Goal: Communication & Community: Answer question/provide support

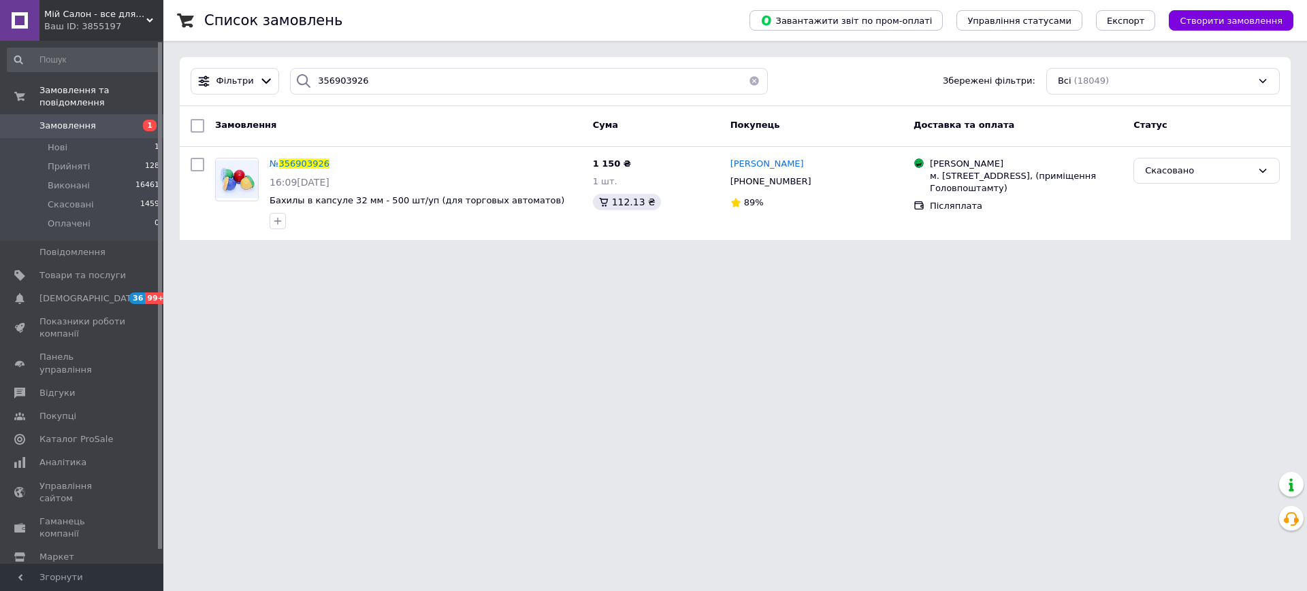
click at [97, 16] on span "Мій Салон - все для вашого салону!" at bounding box center [95, 14] width 102 height 12
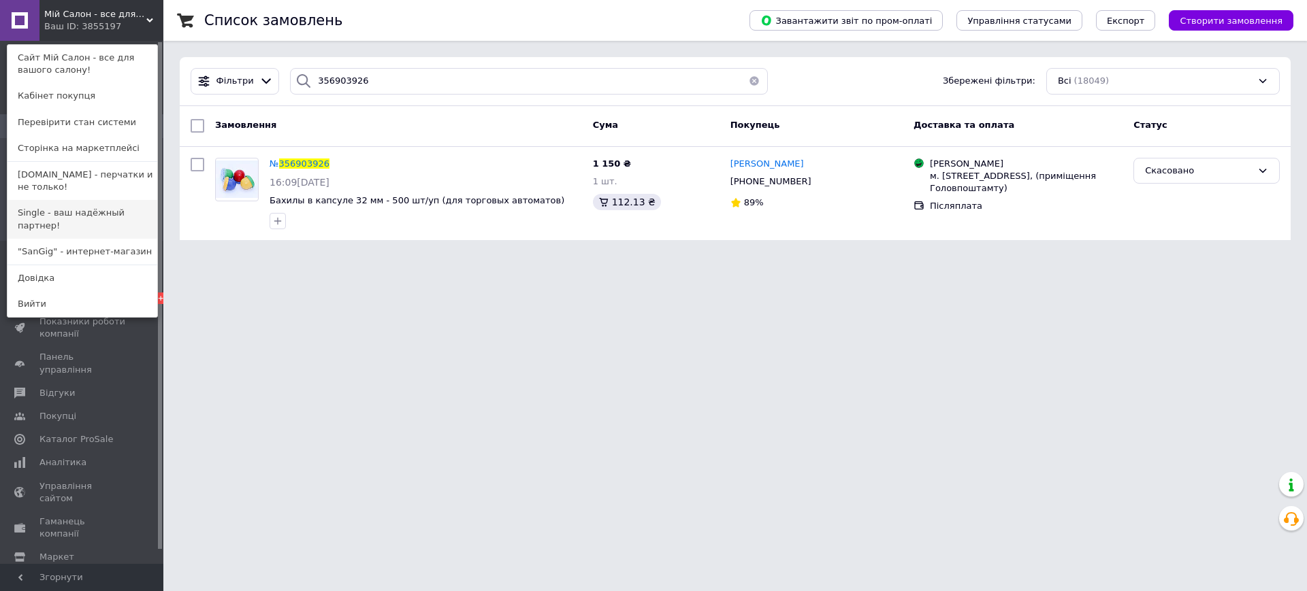
click at [97, 213] on link "Single - ваш надёжный партнер!" at bounding box center [82, 219] width 150 height 38
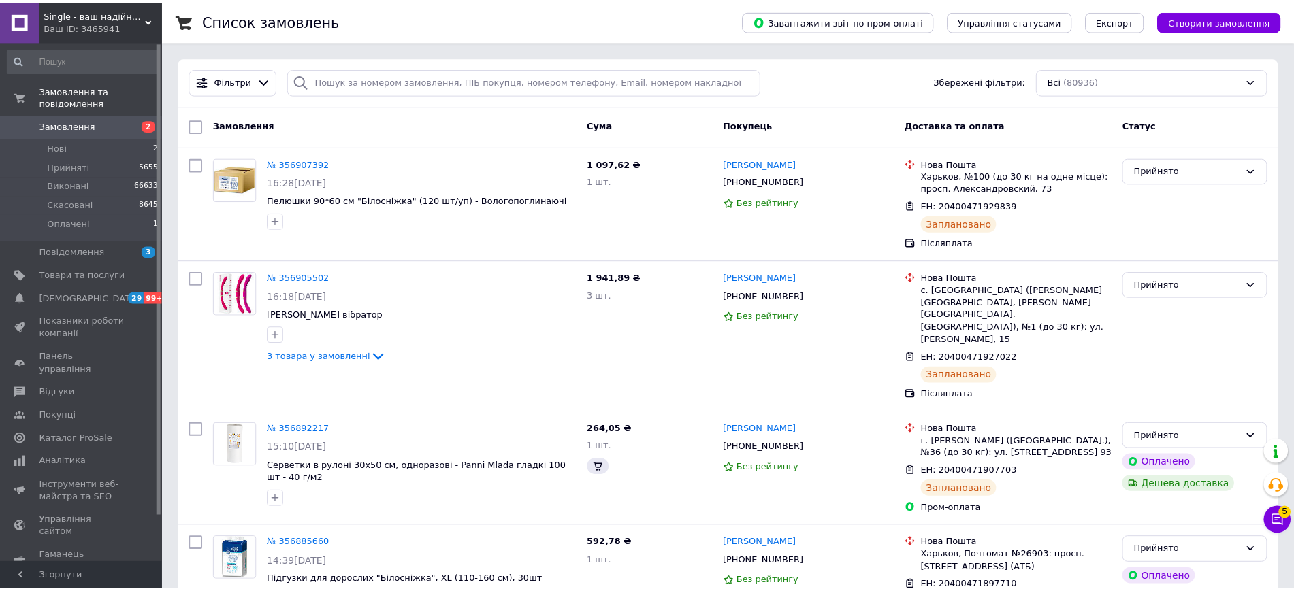
scroll to position [517, 0]
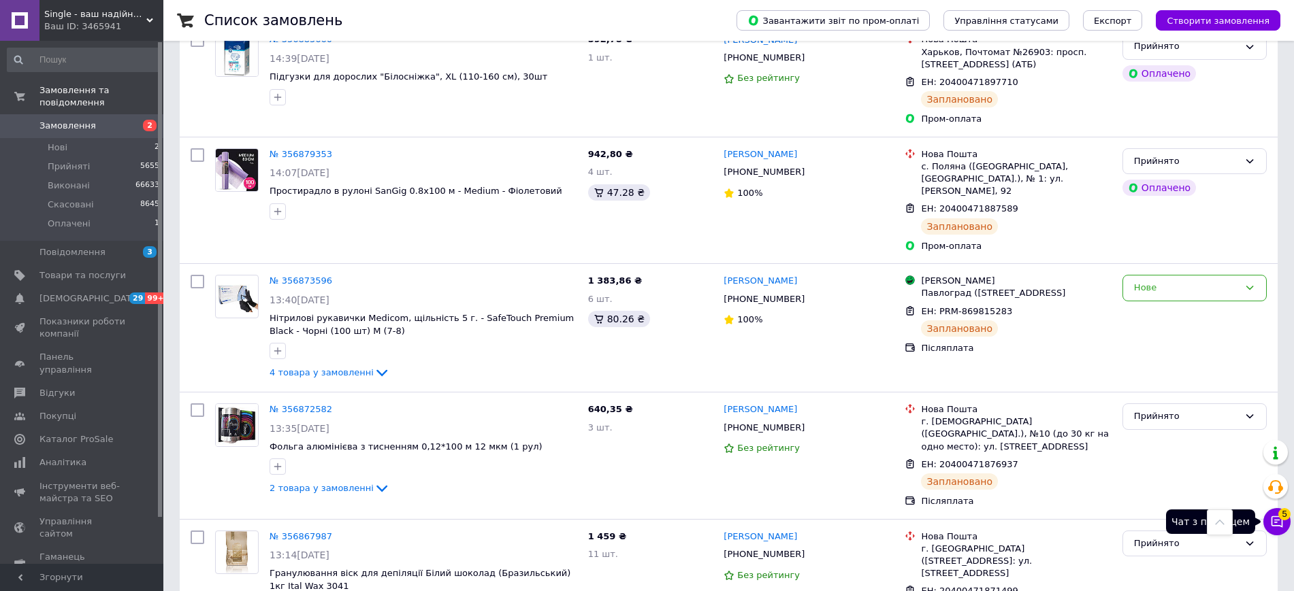
click at [1282, 521] on icon at bounding box center [1277, 523] width 12 height 12
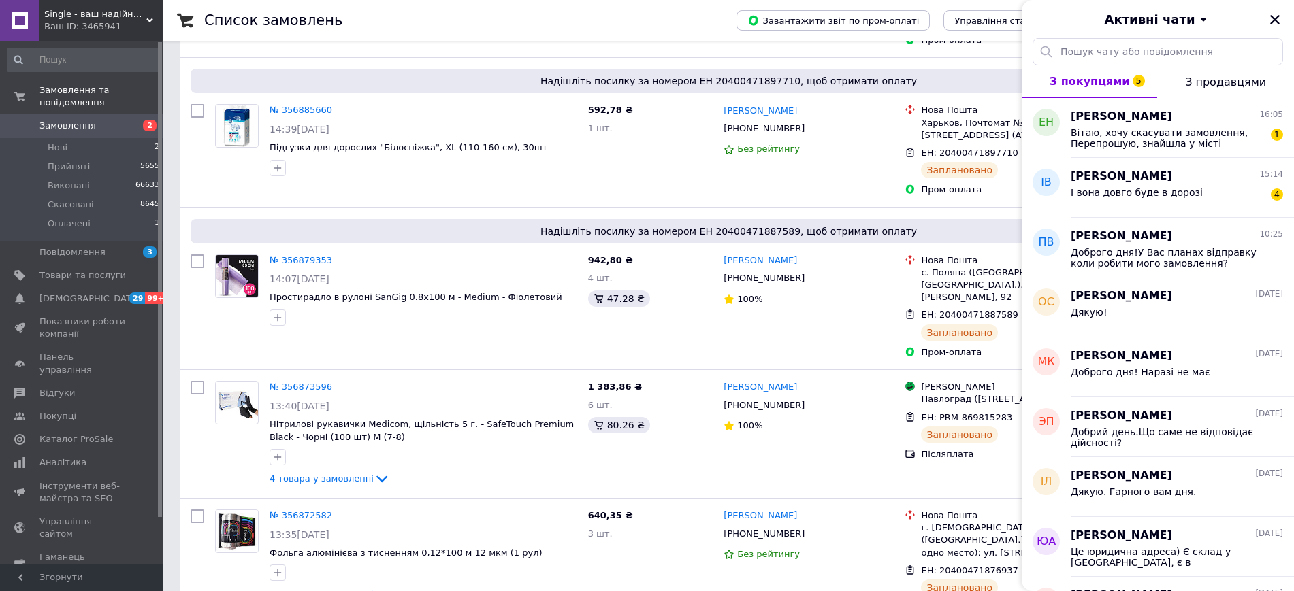
scroll to position [588, 0]
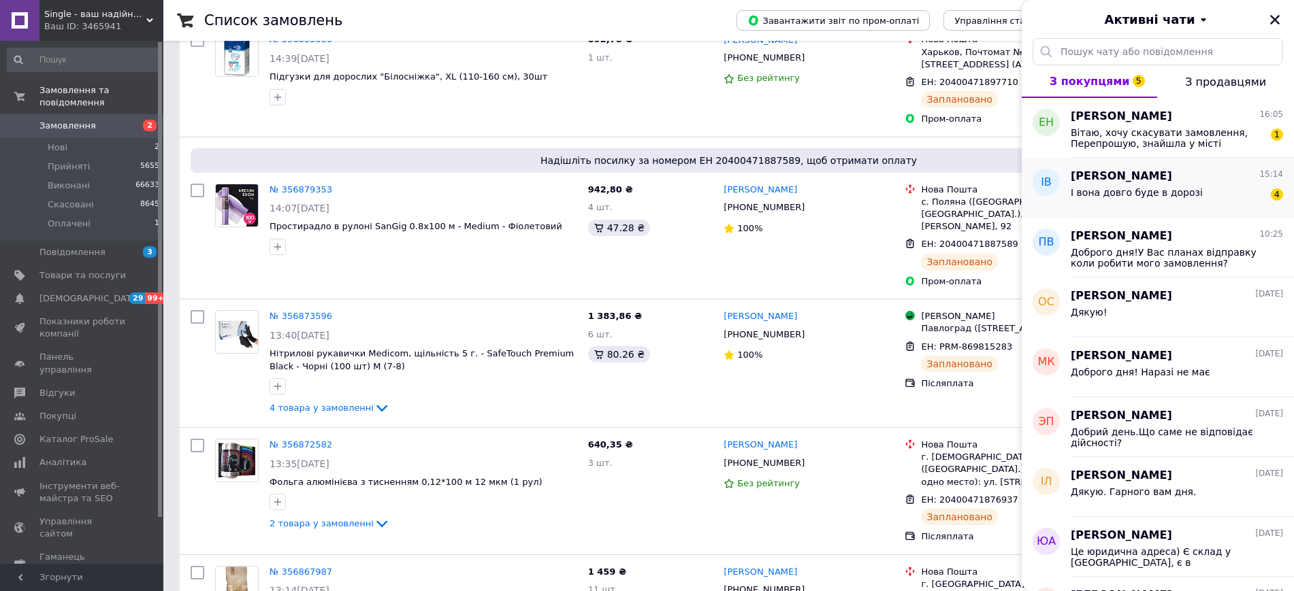
click at [1154, 185] on div "І вона довго буде в дорозі 4" at bounding box center [1177, 195] width 212 height 22
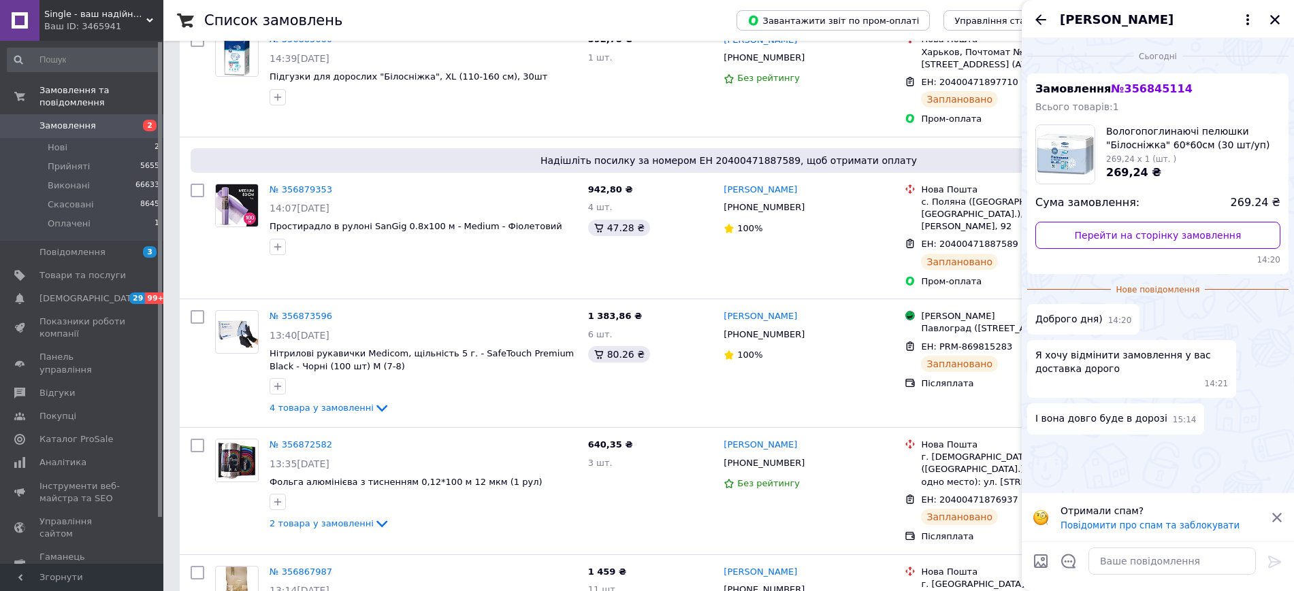
click at [1147, 87] on span "№ 356845114" at bounding box center [1151, 88] width 81 height 13
copy span "356845114"
click at [1188, 557] on textarea at bounding box center [1171, 561] width 167 height 27
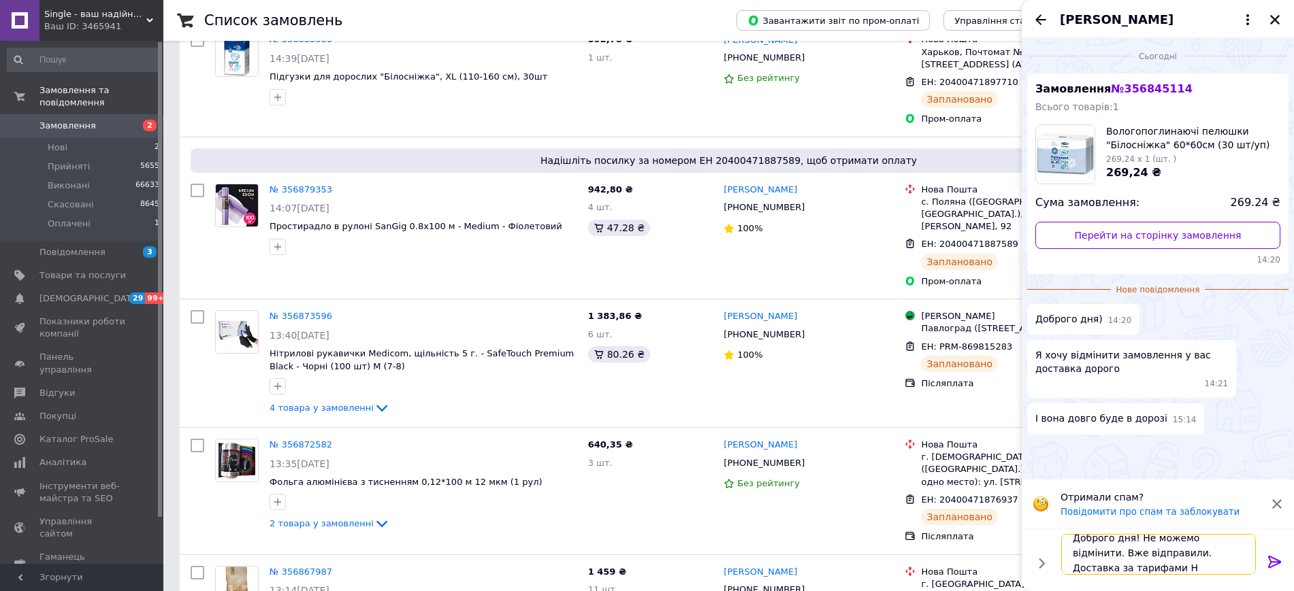
scroll to position [1, 0]
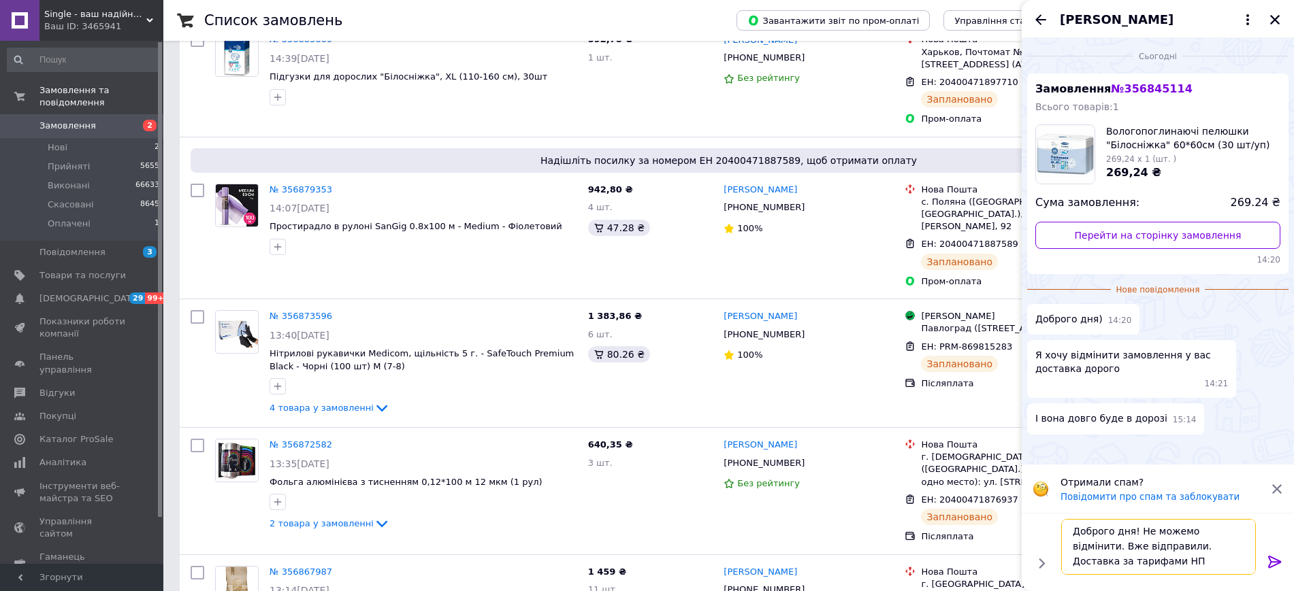
type textarea "Доброго дня! Не можемо відмінити. Вже відправили. Доставка за тарифами НП"
click at [1273, 560] on icon at bounding box center [1275, 562] width 16 height 16
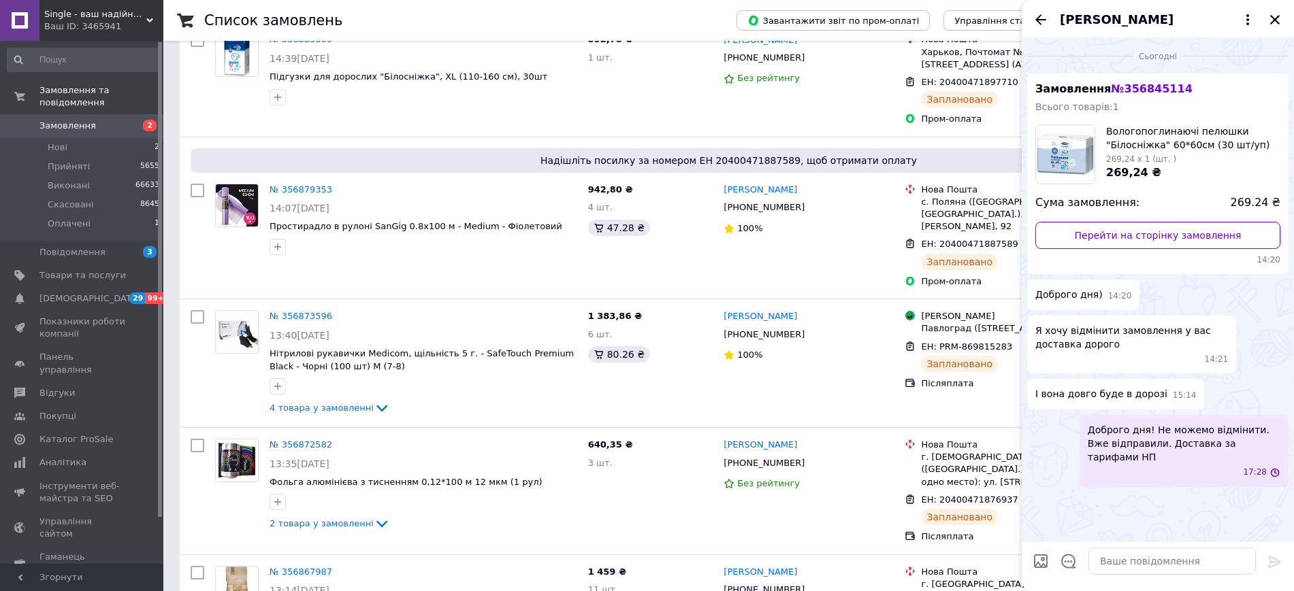
scroll to position [0, 0]
click at [1146, 566] on textarea at bounding box center [1171, 561] width 167 height 27
paste textarea "Плановий час доставки: [DATE] 12:00"
type textarea "Плановий час доставки: [DATE] 12:00"
click at [1272, 555] on icon at bounding box center [1275, 562] width 16 height 16
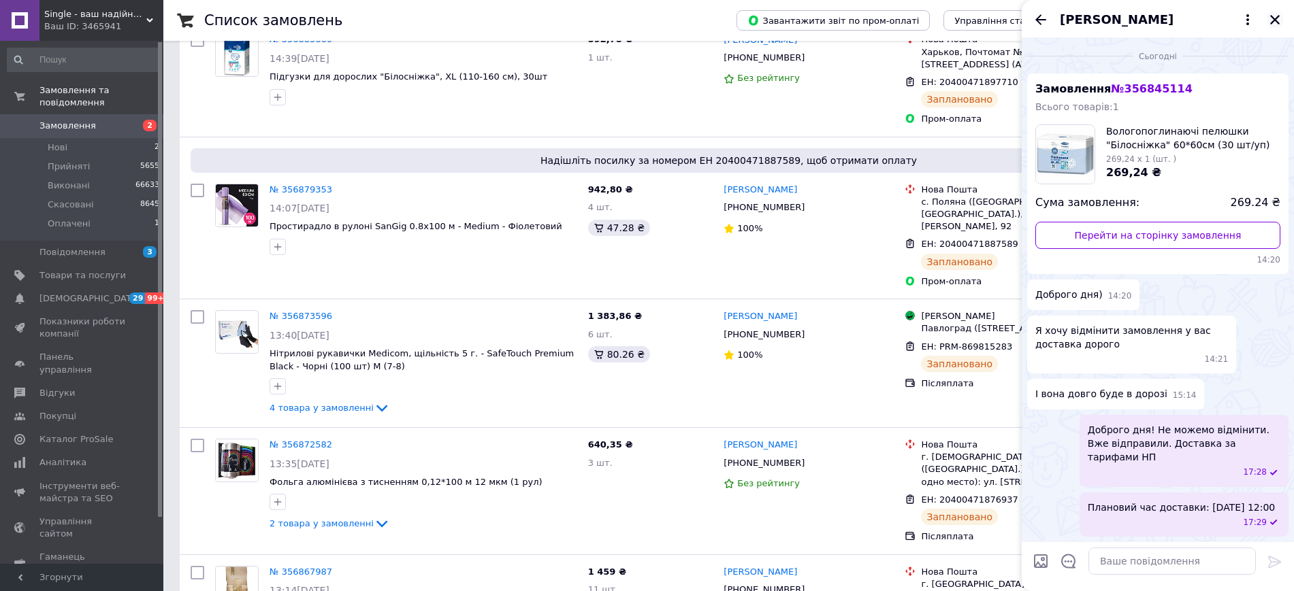
click at [1273, 22] on icon "Закрити" at bounding box center [1275, 20] width 12 height 12
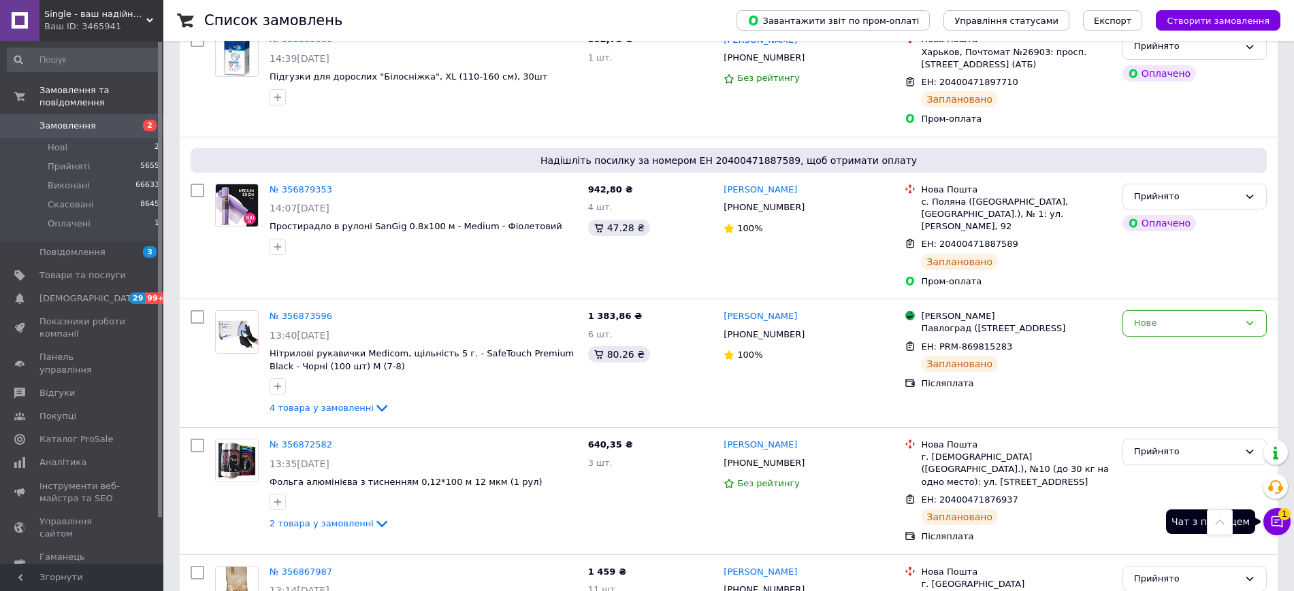
click at [1279, 522] on icon at bounding box center [1277, 522] width 14 height 14
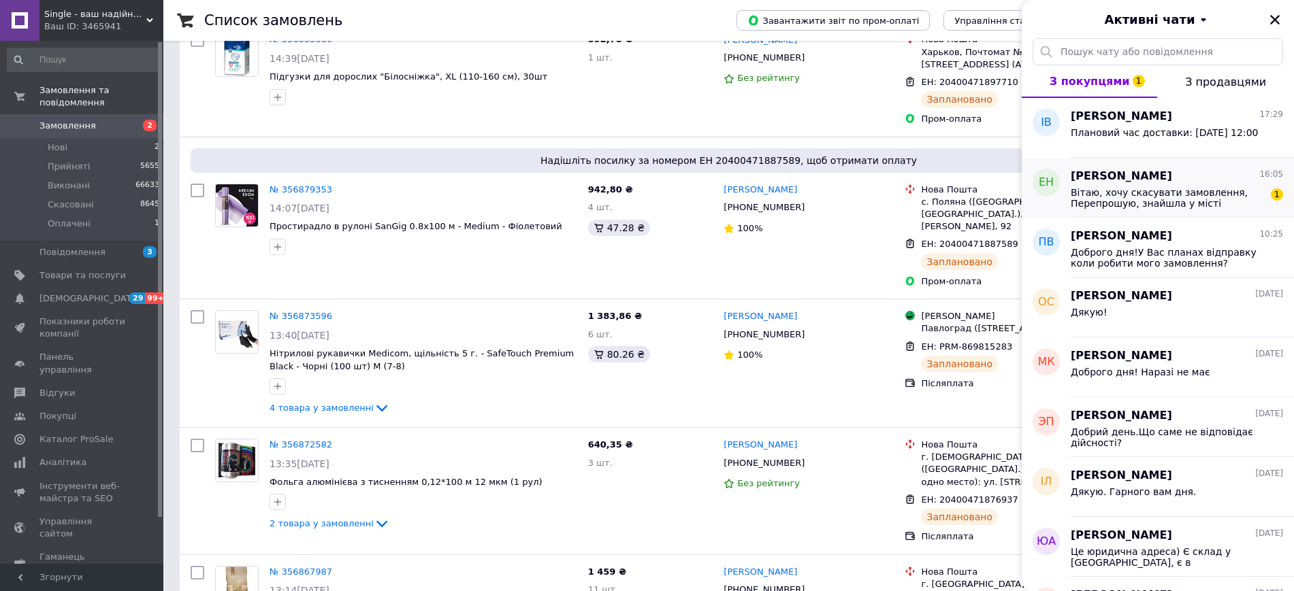
click at [1149, 186] on div "Вітаю, хочу скасувати замовлення, Перепрошую, знайшла у місті швидше, бабусі тр…" at bounding box center [1177, 196] width 212 height 25
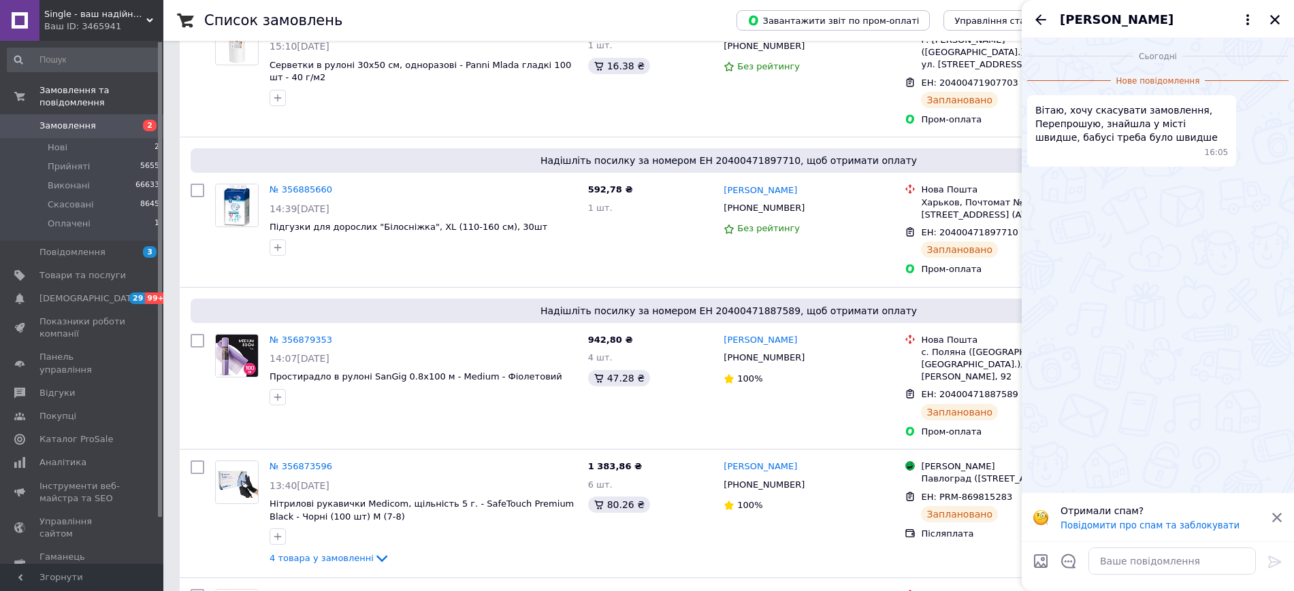
scroll to position [418, 0]
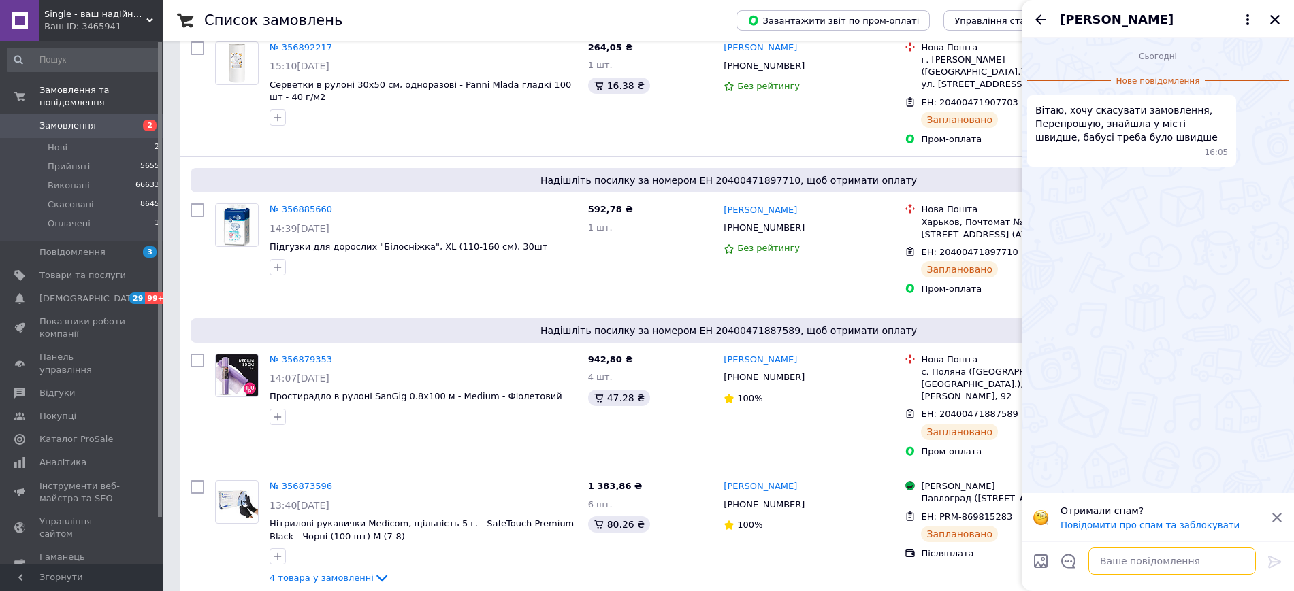
click at [1121, 564] on textarea at bounding box center [1171, 561] width 167 height 27
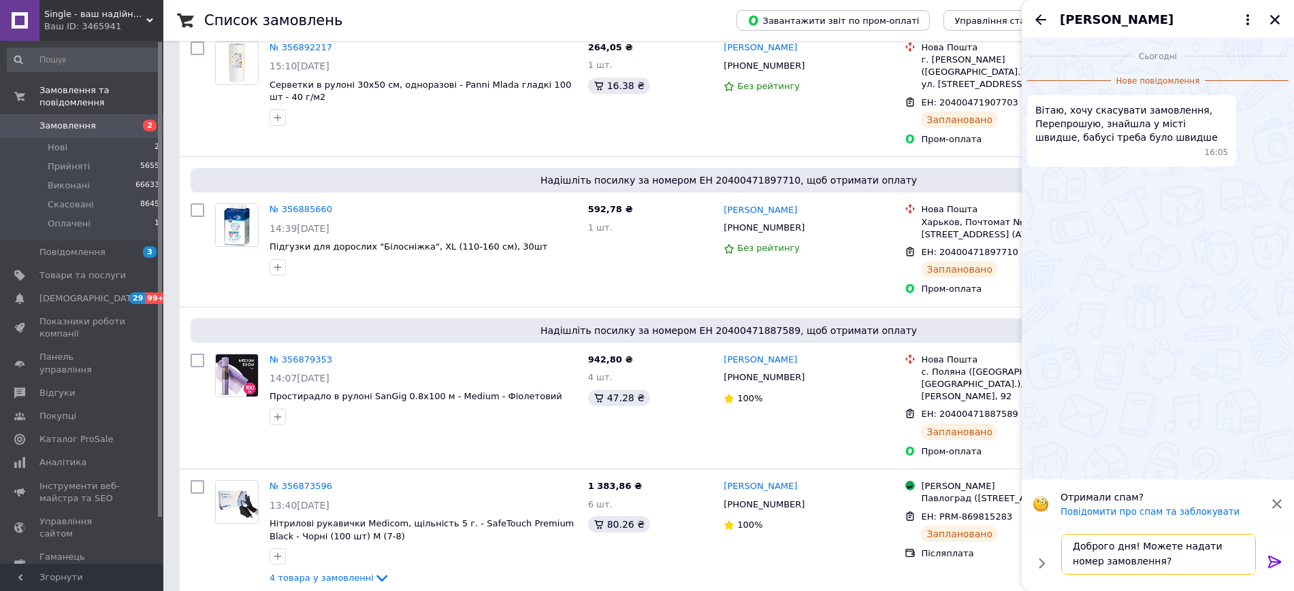
type textarea "Доброго дня! Можете надати номер замовлення?"
click at [1268, 561] on div at bounding box center [1274, 565] width 27 height 32
drag, startPoint x: 1277, startPoint y: 546, endPoint x: 1273, endPoint y: 564, distance: 17.4
click at [1277, 548] on div "Доброго дня! Можете надати номер замовлення? Доброго дня! Можете надати номер з…" at bounding box center [1157, 555] width 261 height 52
click at [1273, 564] on icon at bounding box center [1275, 562] width 16 height 16
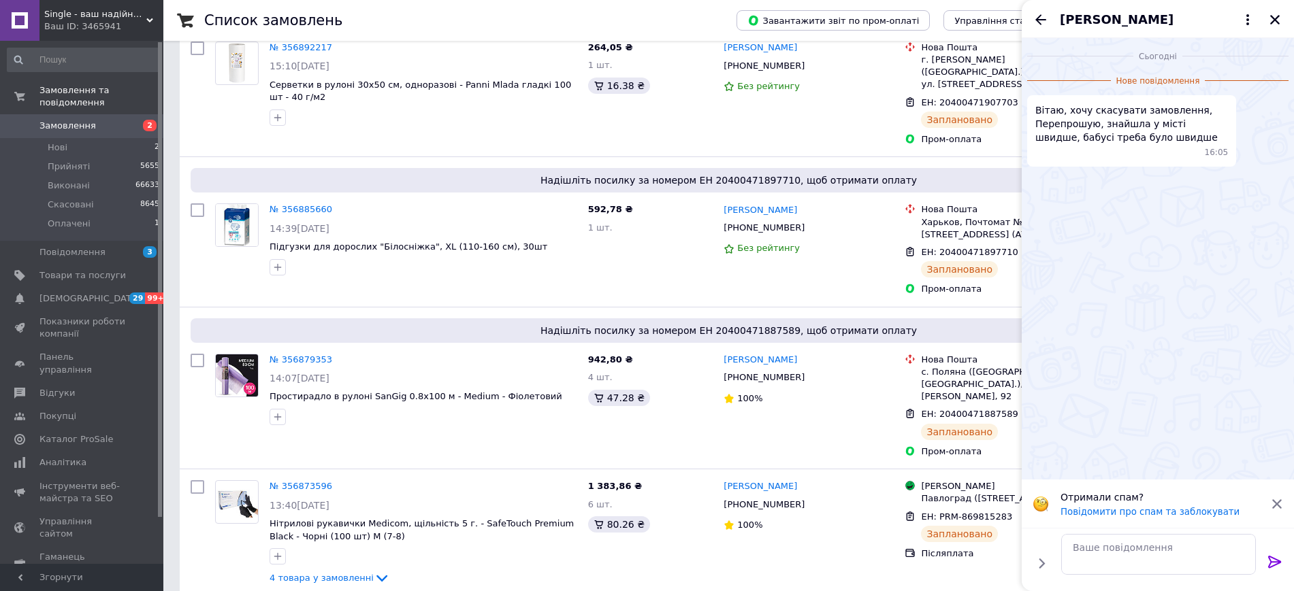
scroll to position [0, 0]
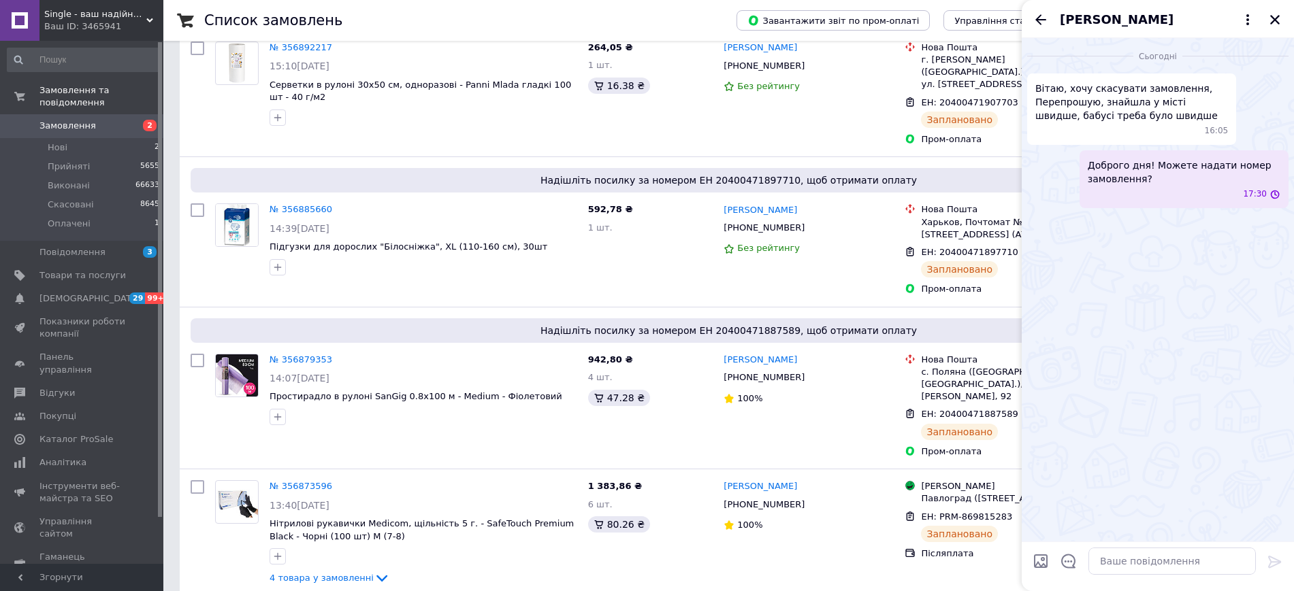
drag, startPoint x: 1277, startPoint y: 20, endPoint x: 1275, endPoint y: 27, distance: 7.1
click at [1276, 20] on icon "Закрити" at bounding box center [1275, 20] width 10 height 10
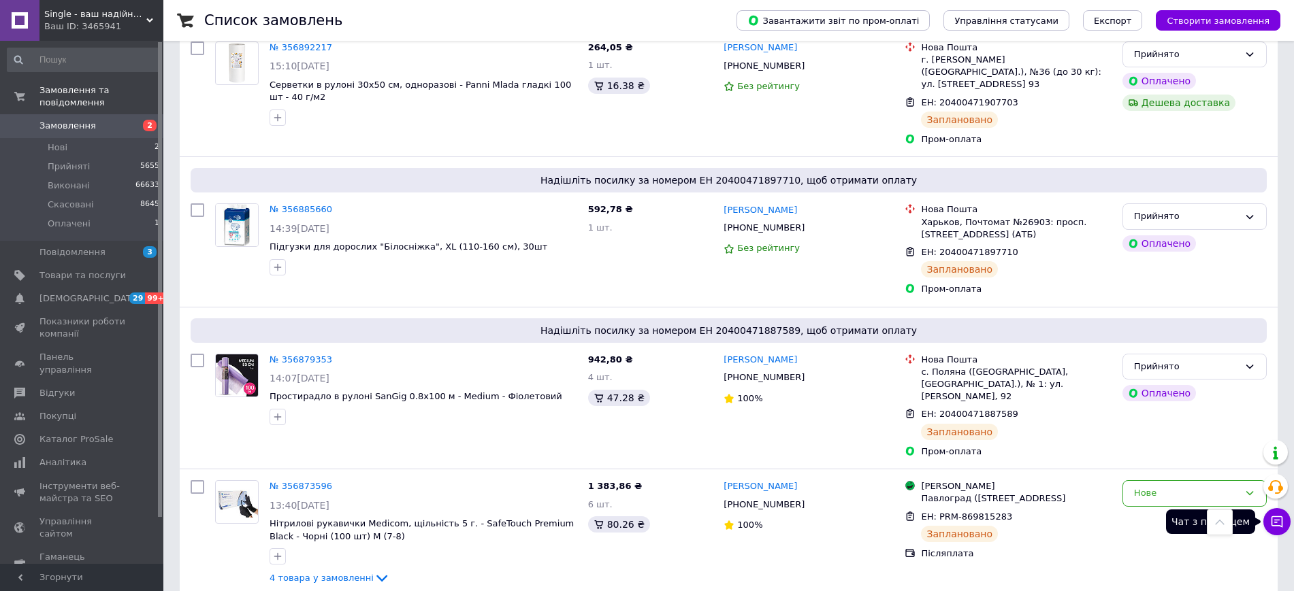
click at [1277, 523] on icon at bounding box center [1277, 522] width 14 height 14
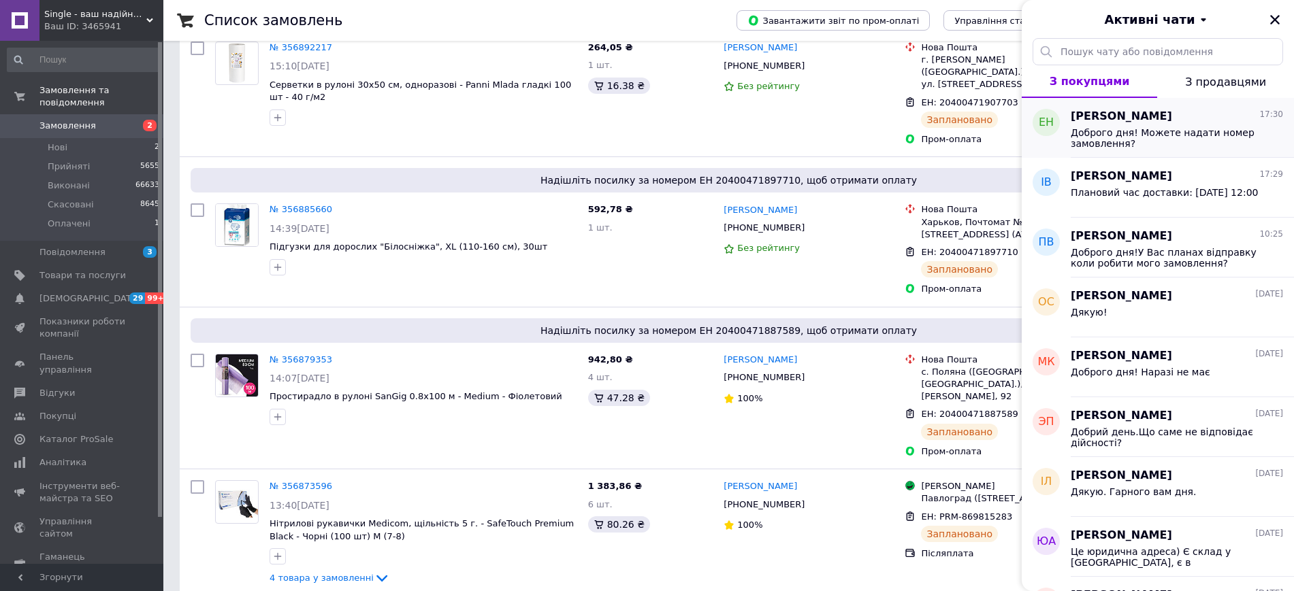
click at [1148, 143] on span "Доброго дня! Можете надати номер замовлення?" at bounding box center [1167, 138] width 193 height 22
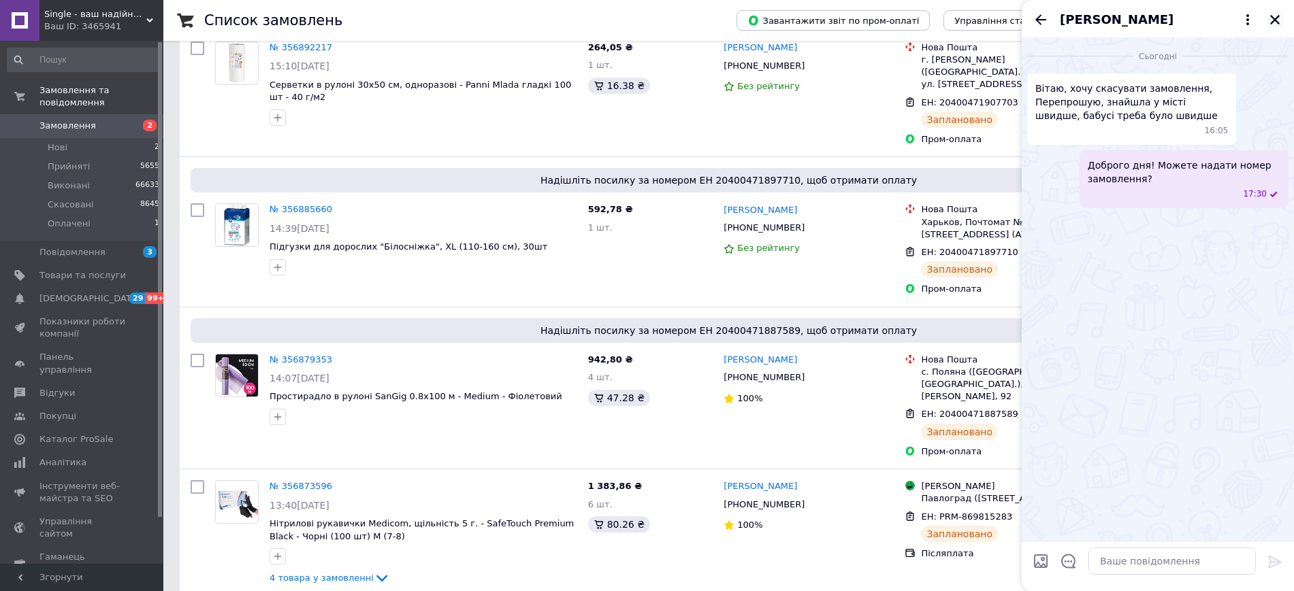
click at [1271, 16] on icon "Закрити" at bounding box center [1275, 20] width 12 height 12
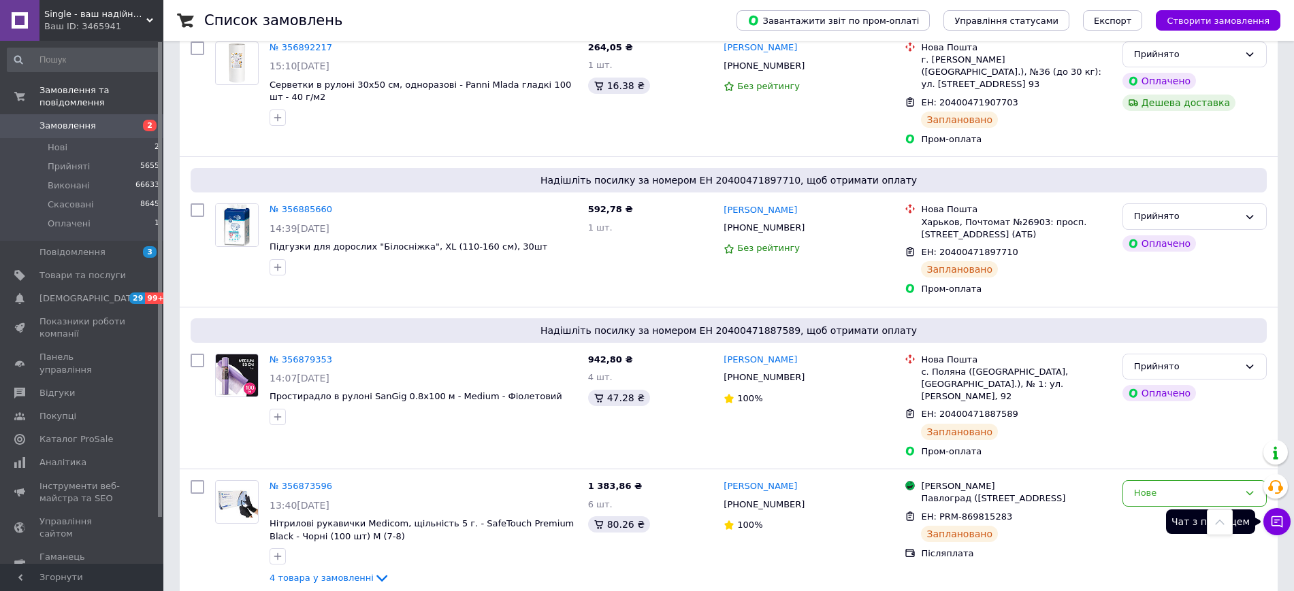
click at [1279, 521] on icon at bounding box center [1277, 522] width 14 height 14
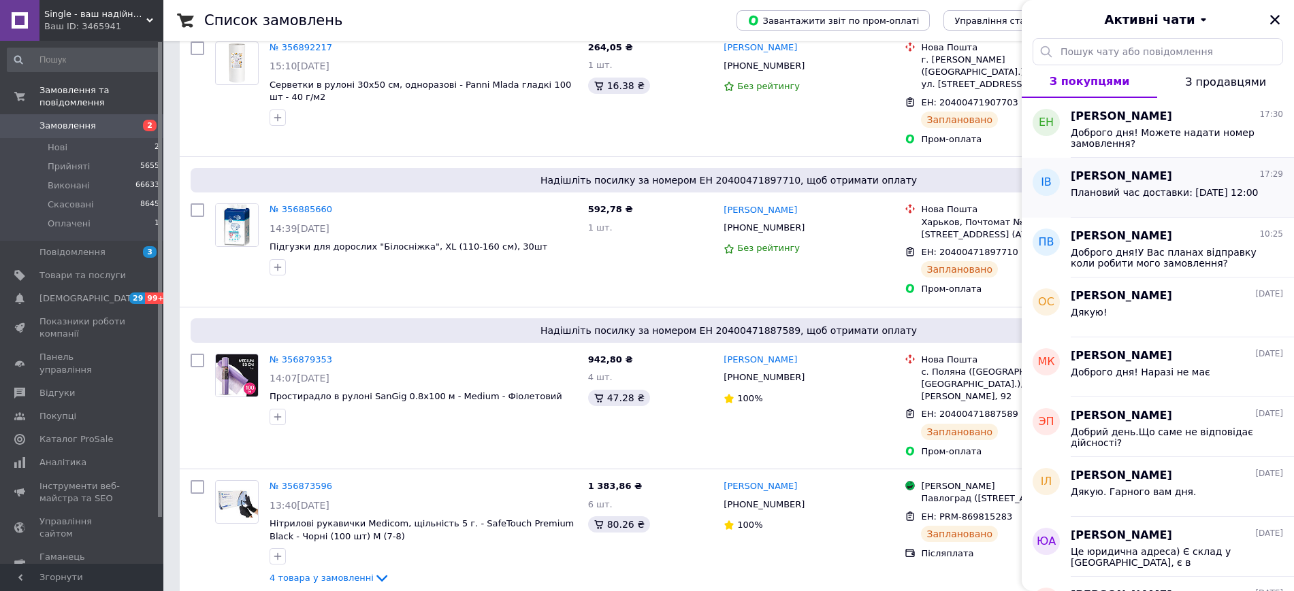
click at [1208, 193] on span "Плановий час доставки: [DATE] 12:00" at bounding box center [1164, 192] width 187 height 11
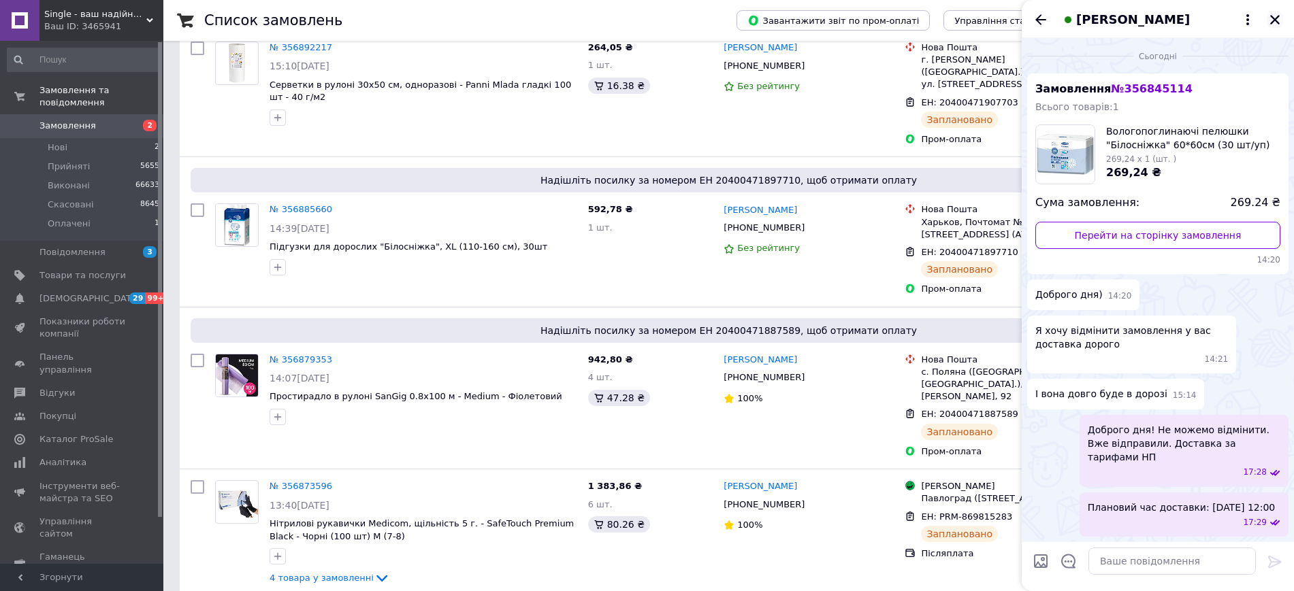
click at [1278, 18] on icon "Закрити" at bounding box center [1275, 20] width 12 height 12
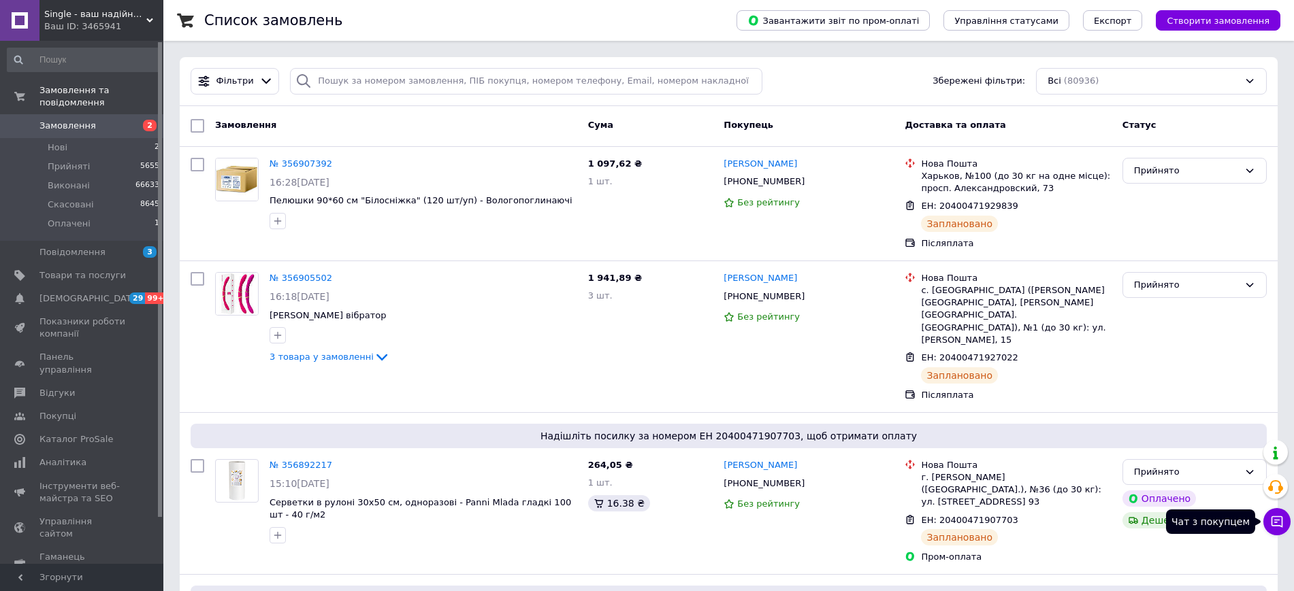
click at [1270, 519] on icon at bounding box center [1277, 522] width 14 height 14
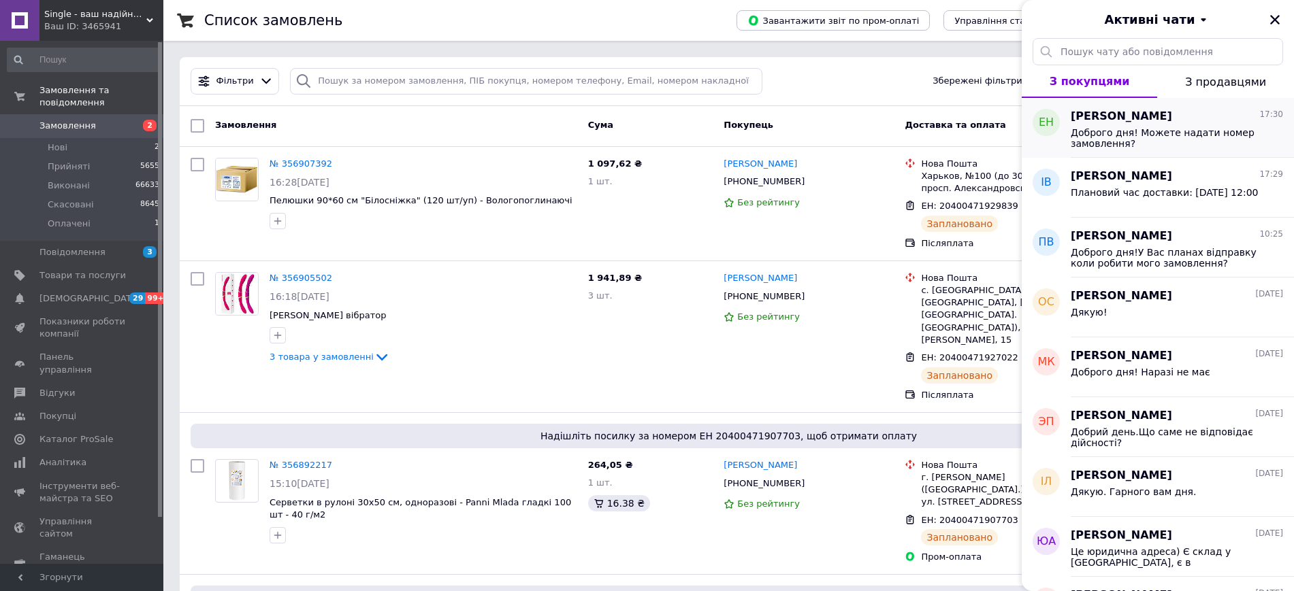
click at [1132, 128] on span "Доброго дня! Можете надати номер замовлення?" at bounding box center [1167, 138] width 193 height 22
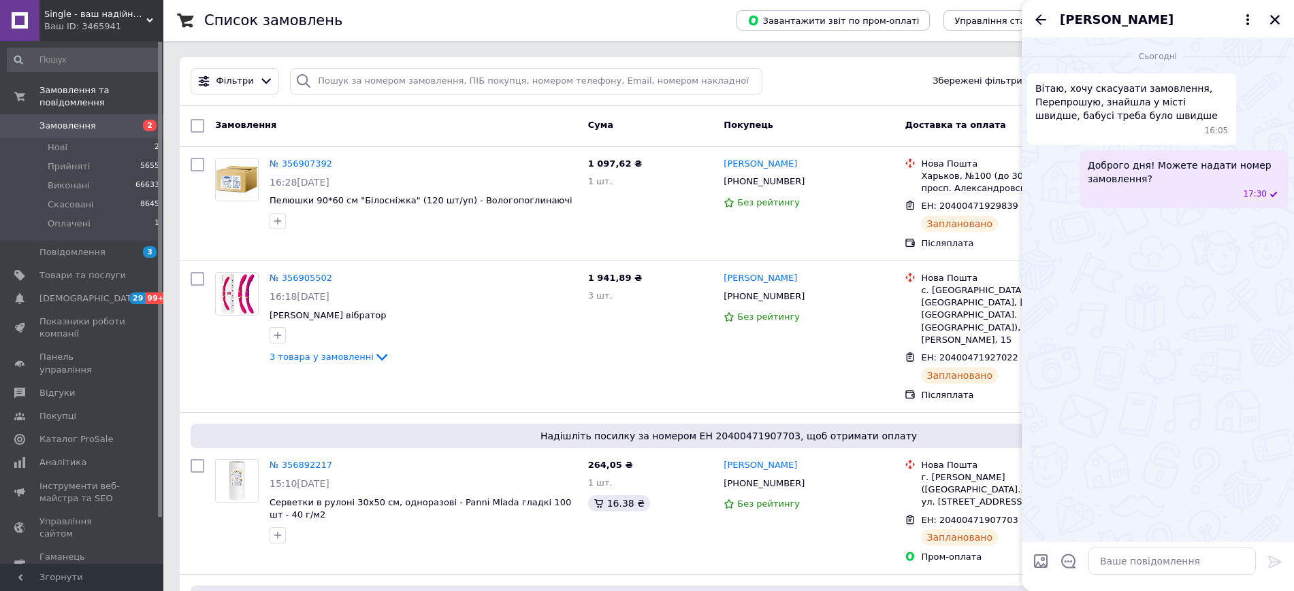
click at [1276, 22] on icon "Закрити" at bounding box center [1275, 20] width 12 height 12
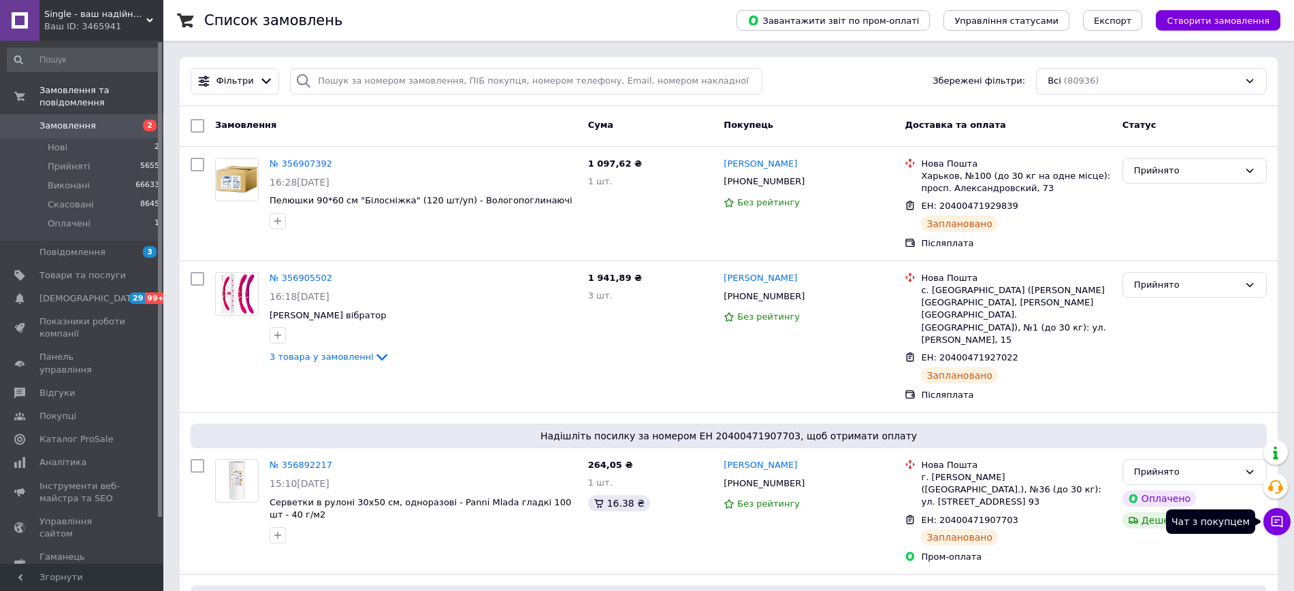
click at [1281, 510] on button "Чат з покупцем" at bounding box center [1276, 521] width 27 height 27
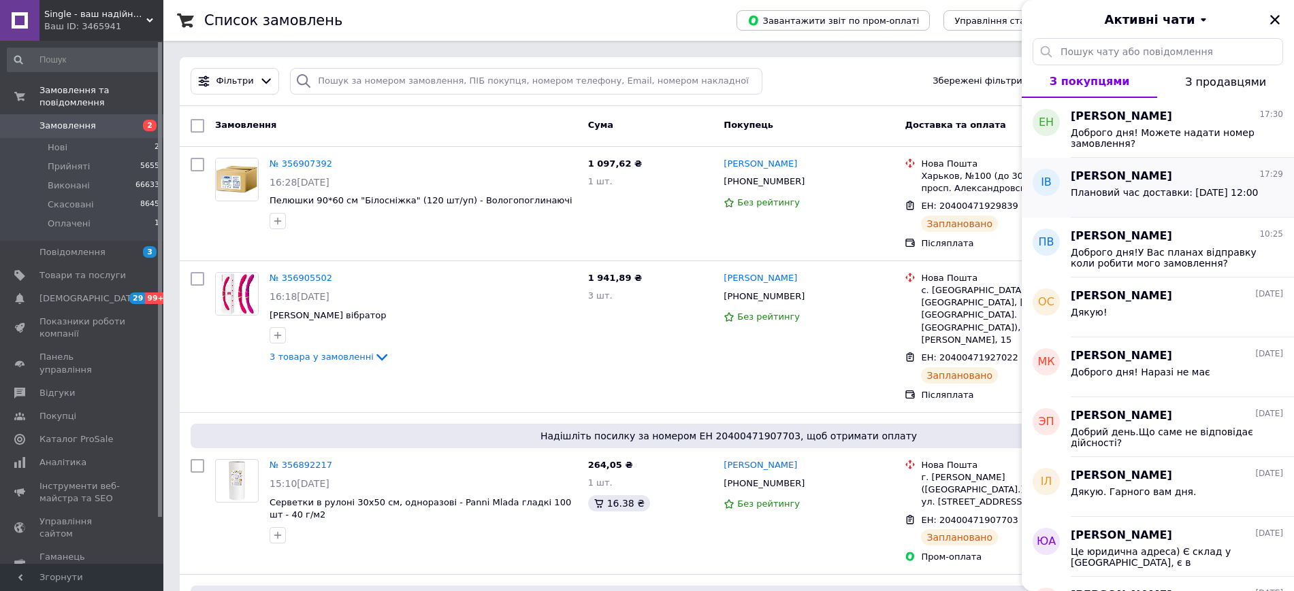
click at [1204, 197] on span "Плановий час доставки: [DATE] 12:00" at bounding box center [1164, 192] width 187 height 11
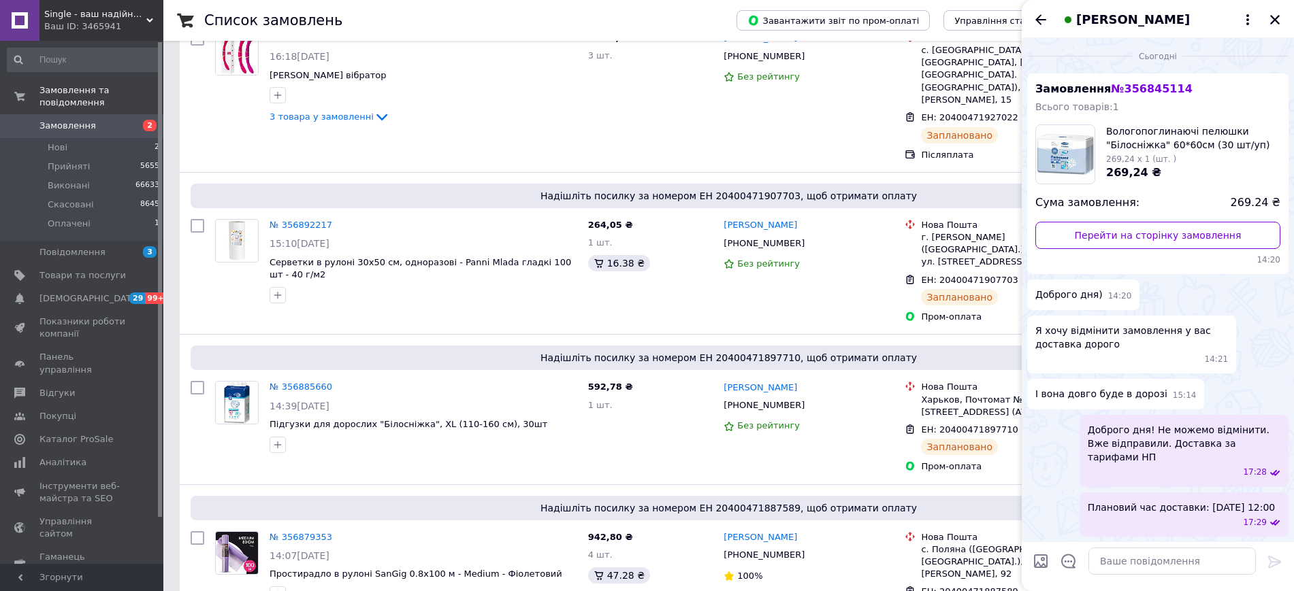
scroll to position [255, 0]
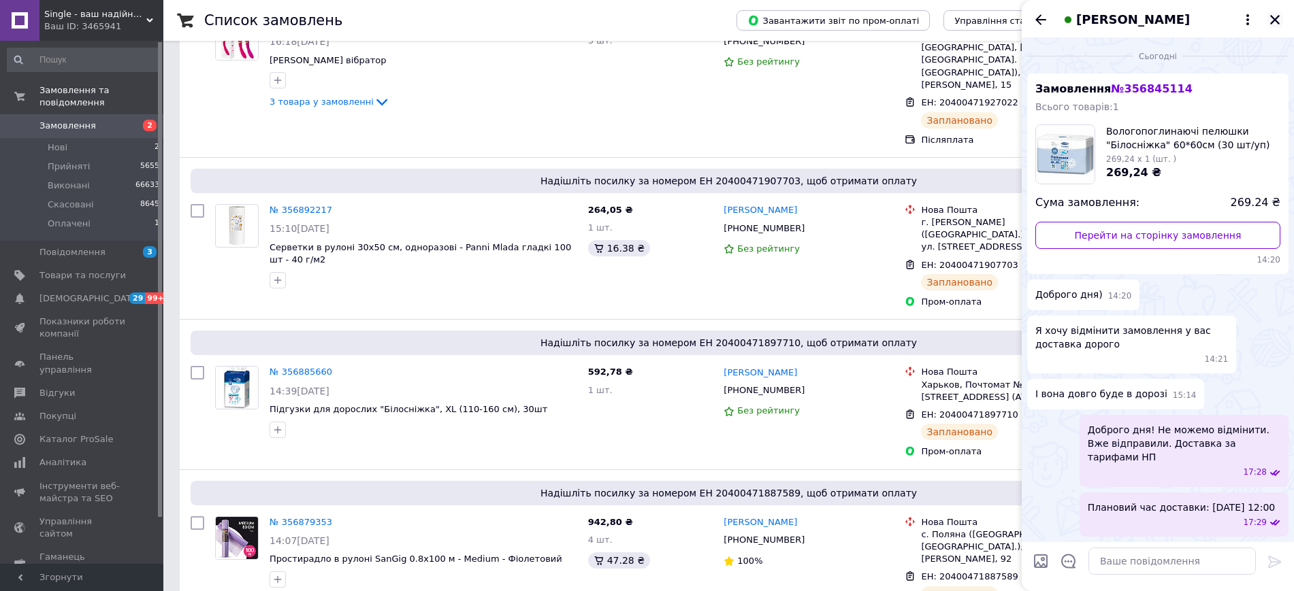
click at [1271, 17] on icon "Закрити" at bounding box center [1275, 20] width 12 height 12
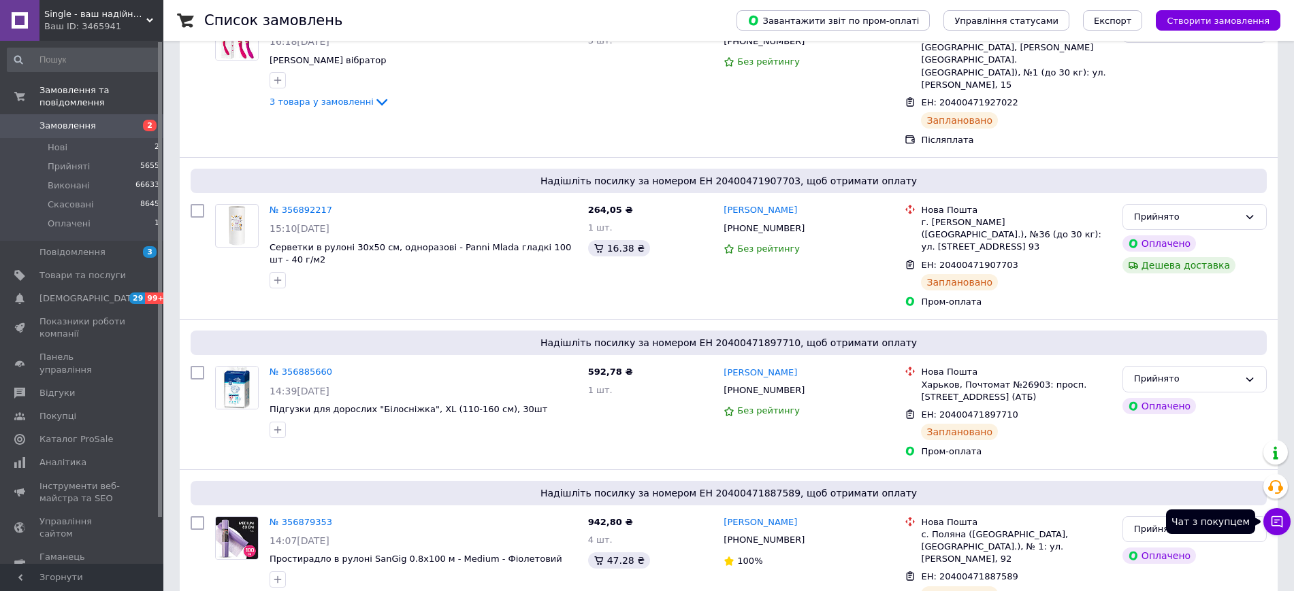
click at [1273, 527] on icon at bounding box center [1277, 522] width 14 height 14
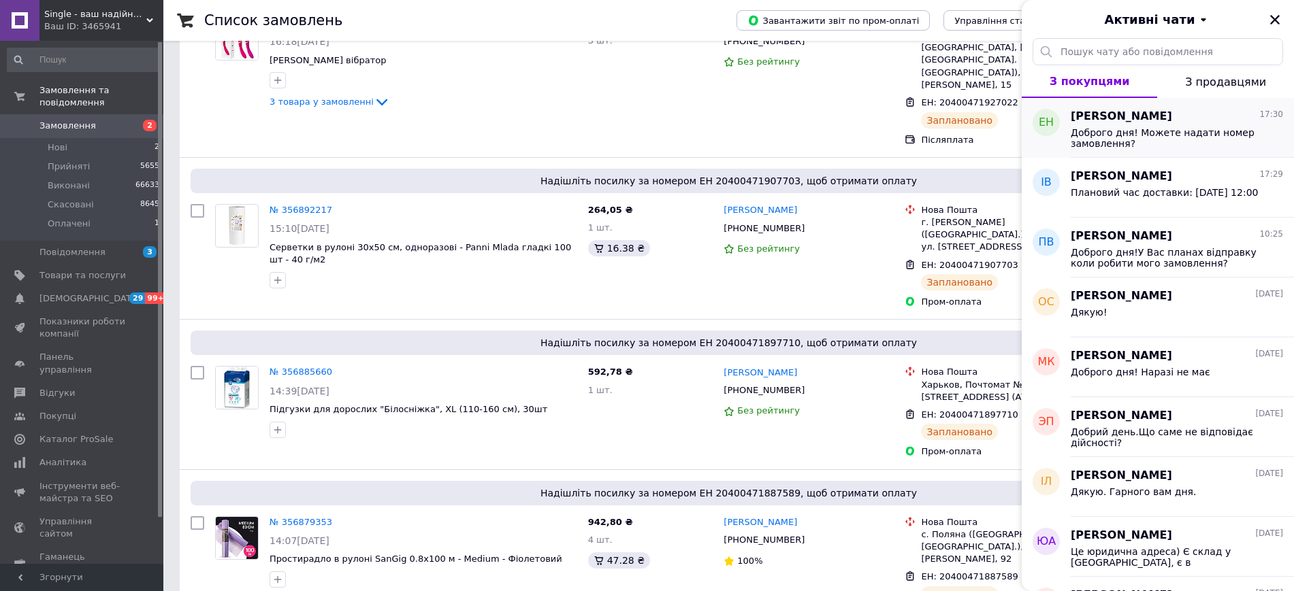
click at [1156, 133] on span "Доброго дня! Можете надати номер замовлення?" at bounding box center [1167, 138] width 193 height 22
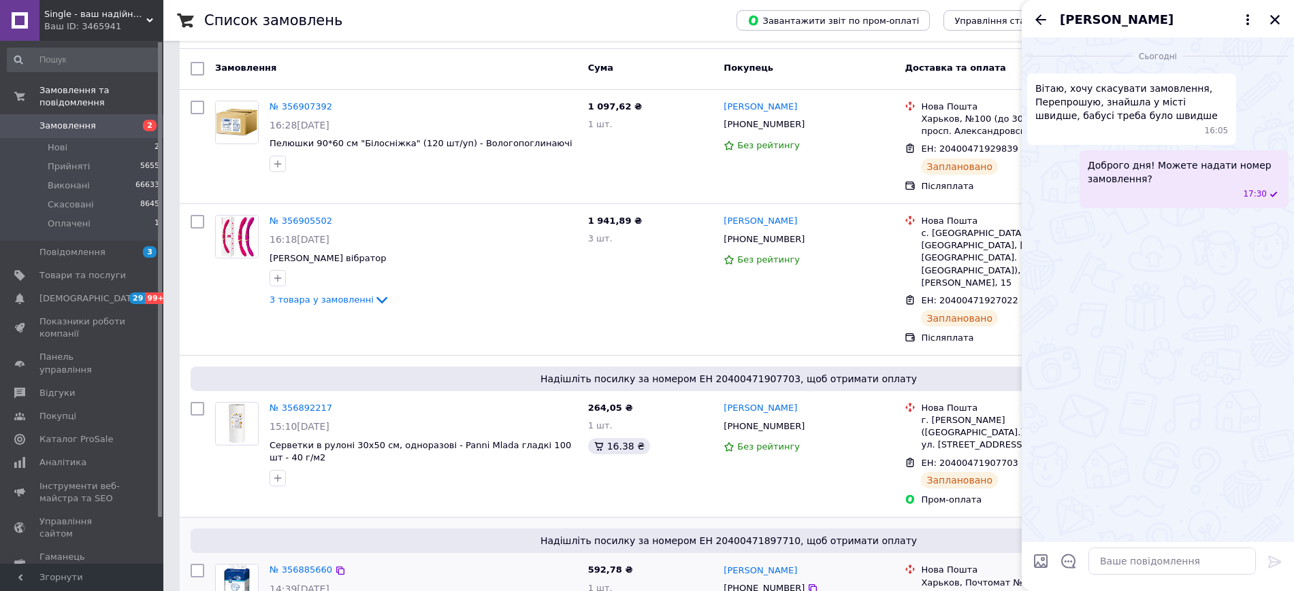
scroll to position [85, 0]
